Goal: Information Seeking & Learning: Learn about a topic

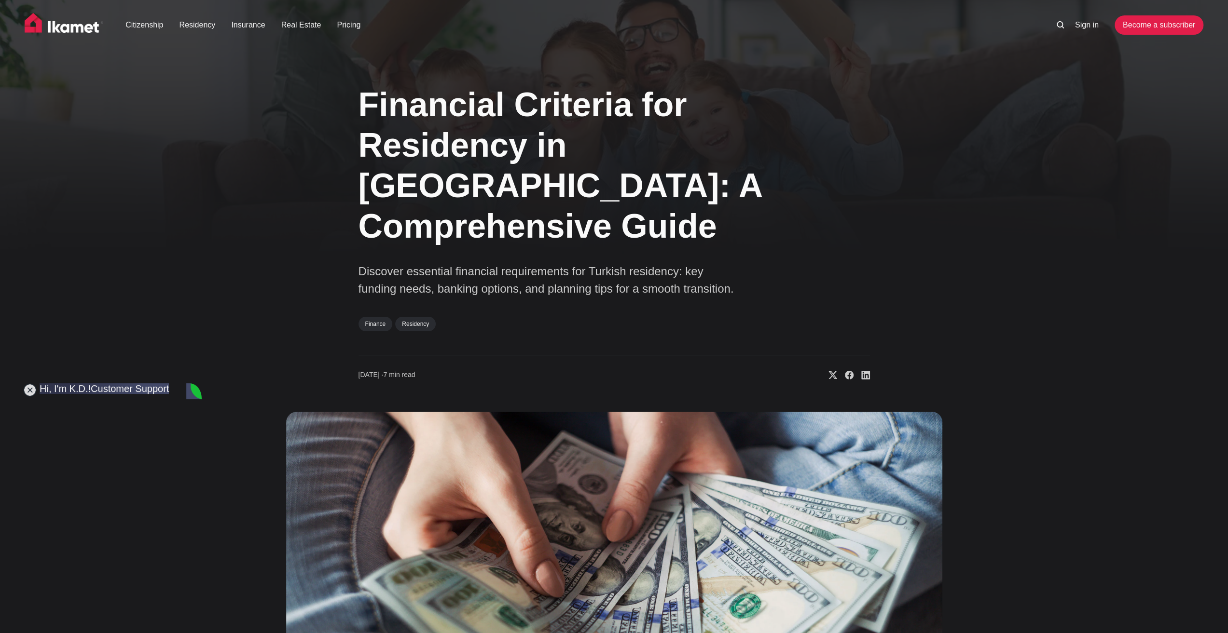
scroll to position [8779, 0]
click at [257, 471] on div "Financial Criteria for Residency in Turkey: A Comprehensive Guide Discover esse…" at bounding box center [613, 430] width 779 height 717
click at [178, 264] on div "Financial Criteria for Residency in Turkey: A Comprehensive Guide Discover esse…" at bounding box center [614, 430] width 1228 height 717
click at [243, 26] on link "Insurance" at bounding box center [248, 25] width 34 height 12
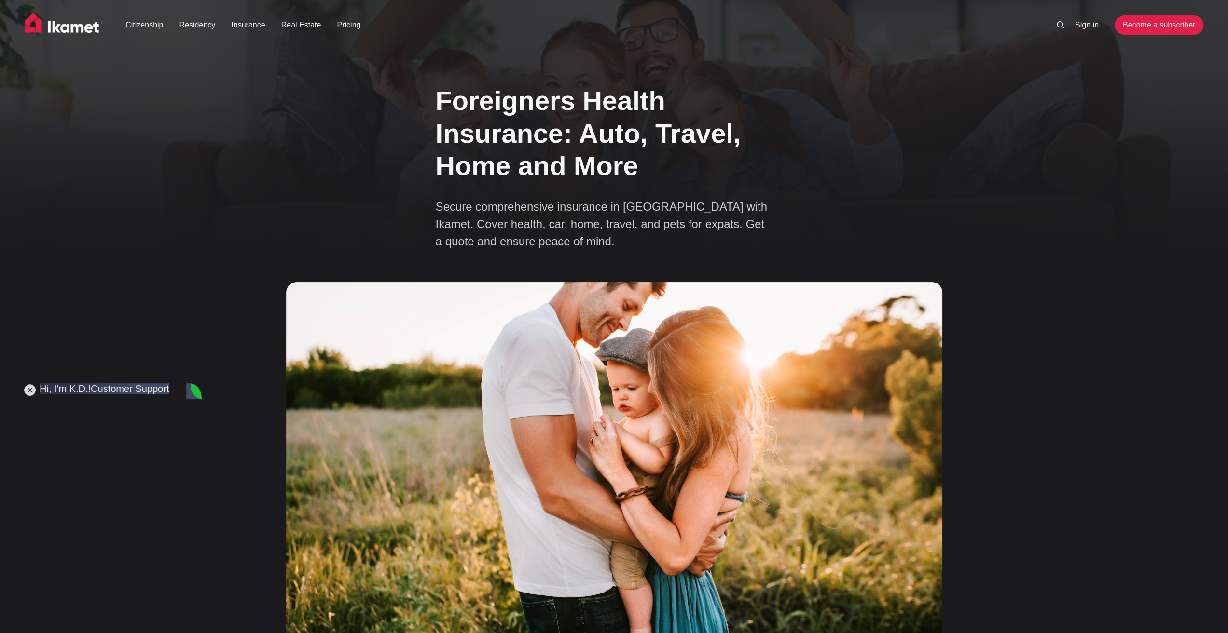
scroll to position [8779, 0]
click at [1012, 273] on div "Foreigners Health Insurance: Auto, Travel, Home and More Secure comprehensive i…" at bounding box center [614, 366] width 1228 height 588
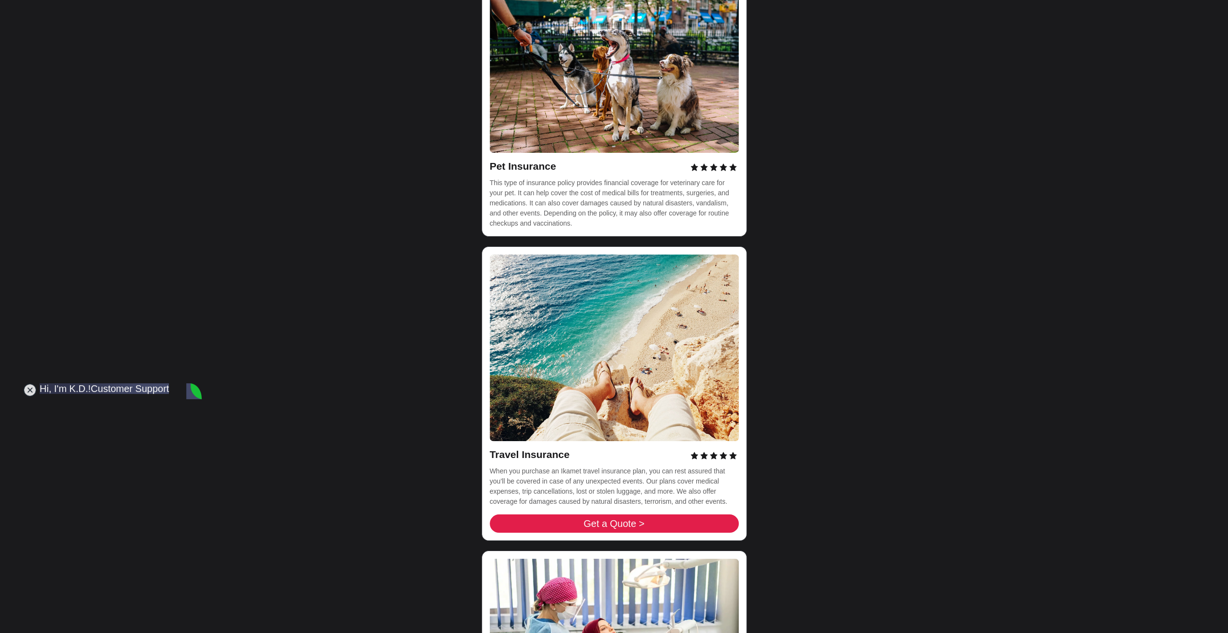
scroll to position [3907, 0]
